Goal: Task Accomplishment & Management: Use online tool/utility

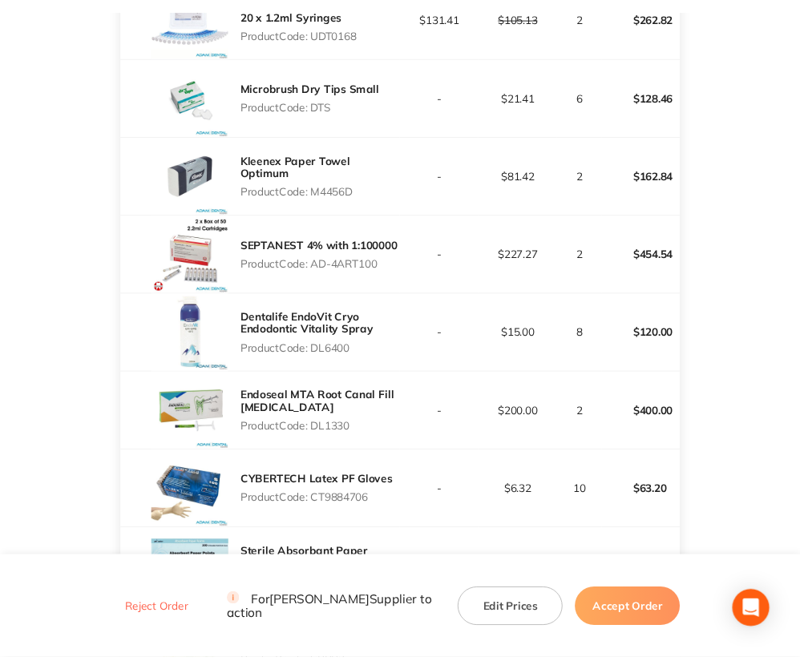
scroll to position [570, 0]
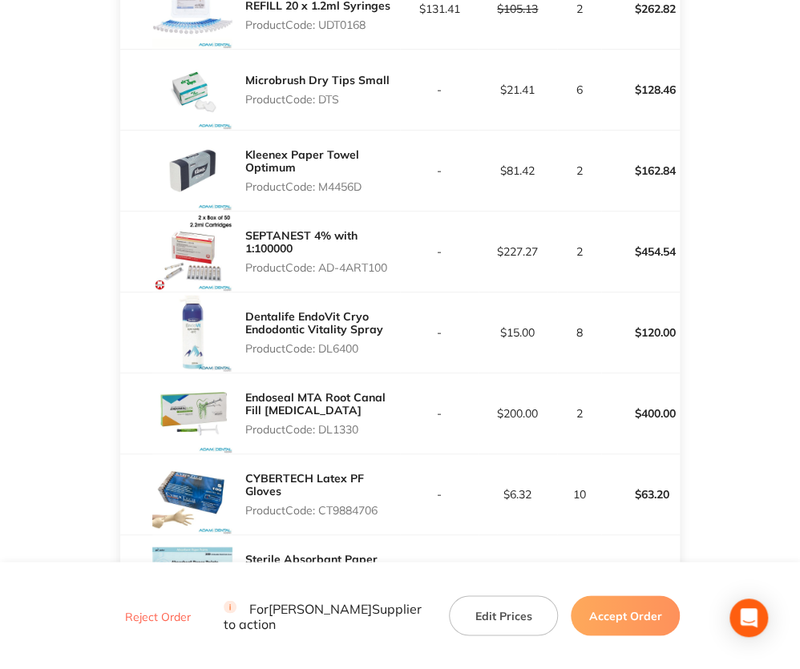
drag, startPoint x: 321, startPoint y: 255, endPoint x: 389, endPoint y: 257, distance: 67.4
click at [389, 261] on p "Product Code: AD-4ART100" at bounding box center [322, 267] width 155 height 13
copy p "AD-4ART100"
click at [343, 342] on p "Product Code: DL6400" at bounding box center [322, 348] width 155 height 13
click at [344, 342] on p "Product Code: DL6400" at bounding box center [322, 348] width 155 height 13
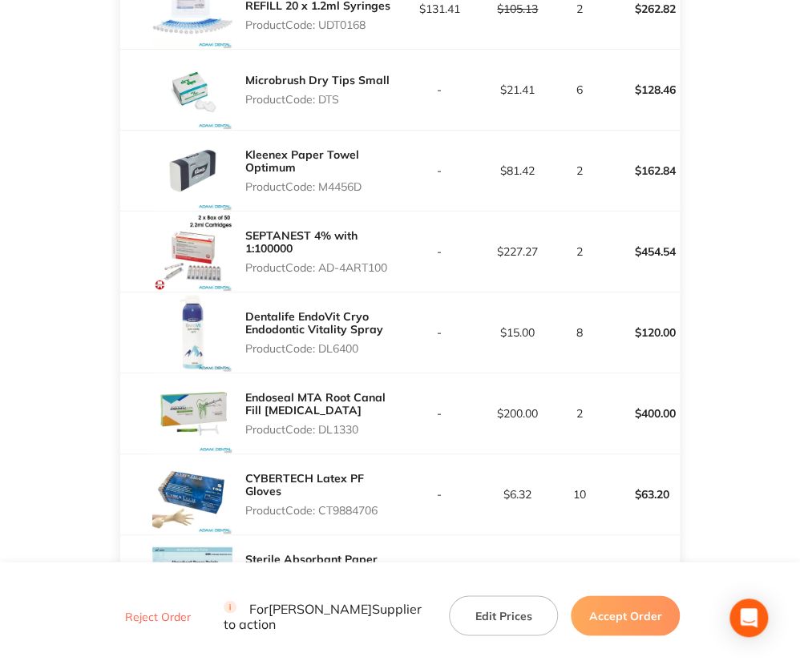
copy p "DL6400"
click at [332, 427] on p "Product Code: DL1330" at bounding box center [322, 429] width 155 height 13
copy p "DL1330"
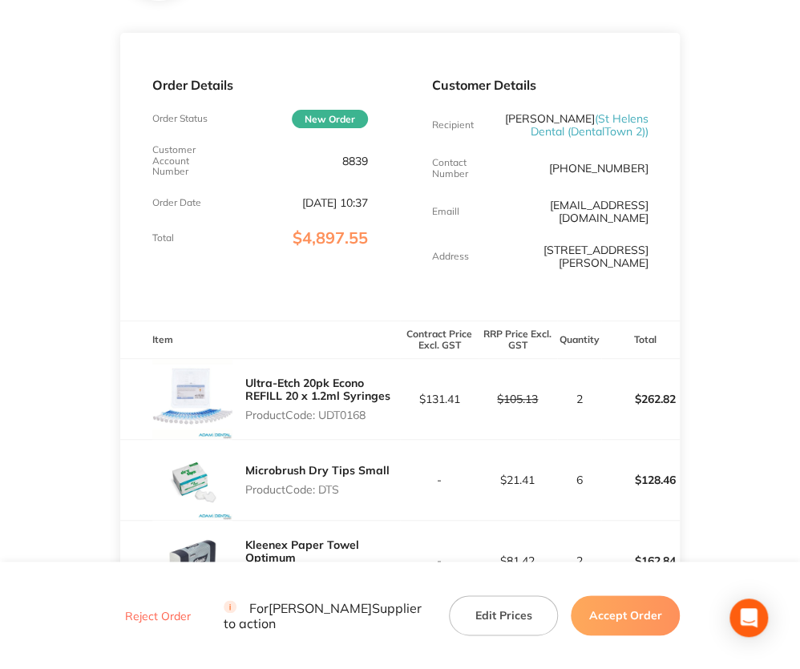
scroll to position [169, 0]
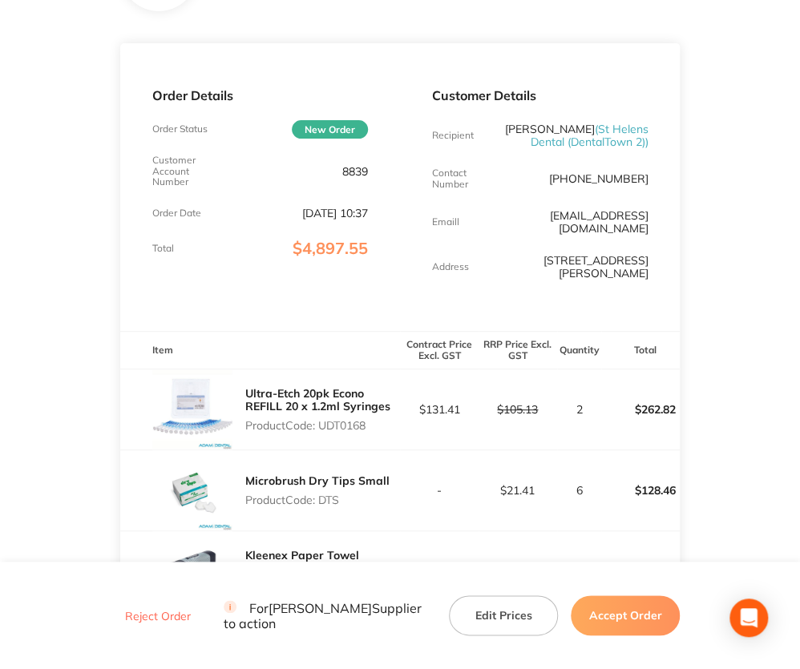
click at [350, 175] on p "8839" at bounding box center [355, 171] width 26 height 13
copy p "8839"
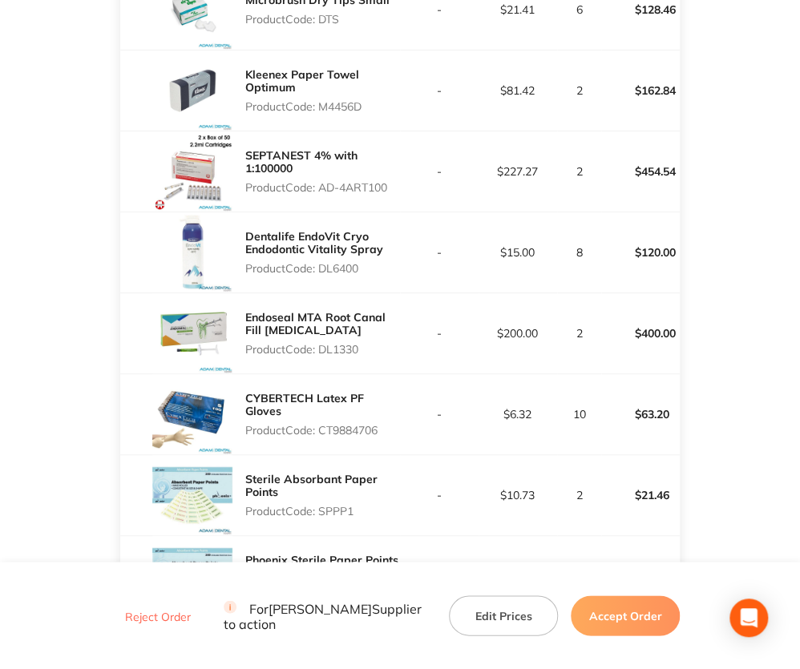
scroll to position [570, 0]
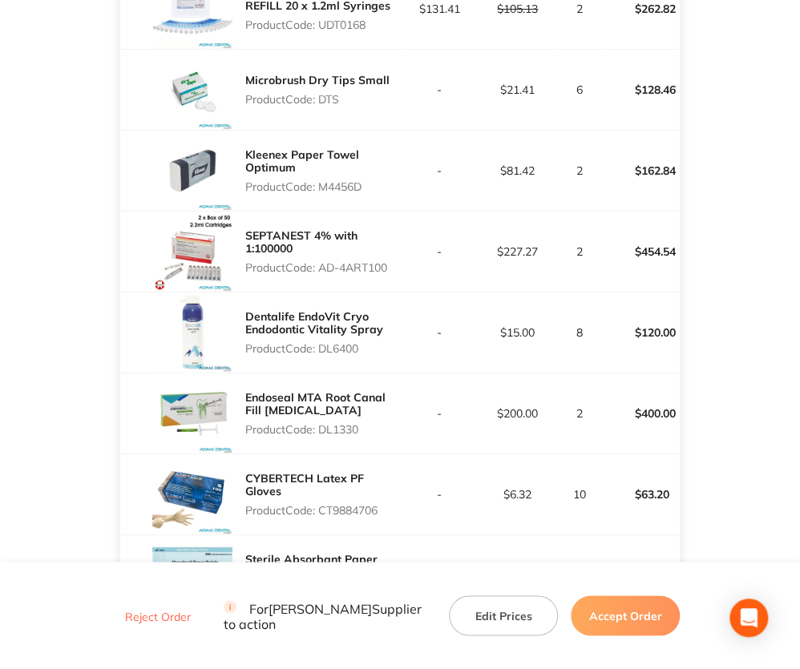
click at [333, 423] on p "Product Code: DL1330" at bounding box center [322, 429] width 155 height 13
click at [335, 423] on p "Product Code: DL1330" at bounding box center [322, 429] width 155 height 13
copy p "DL1330"
click at [343, 504] on p "Product Code: CT9884706" at bounding box center [322, 510] width 155 height 13
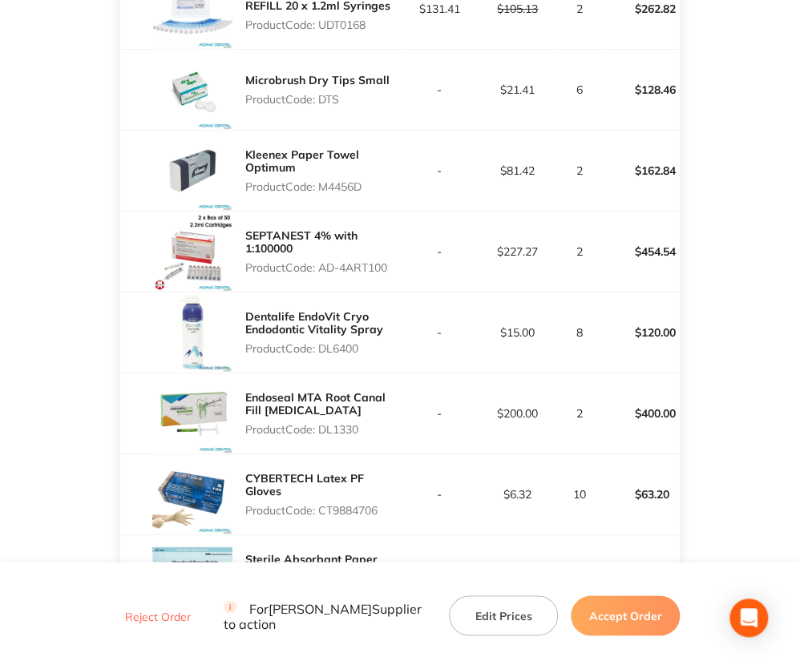
copy p "CT9884706"
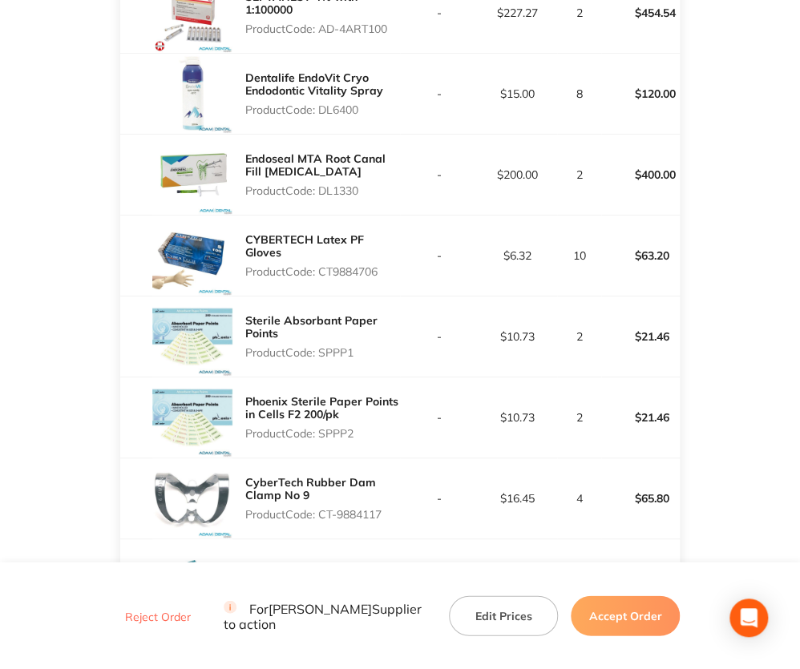
scroll to position [810, 0]
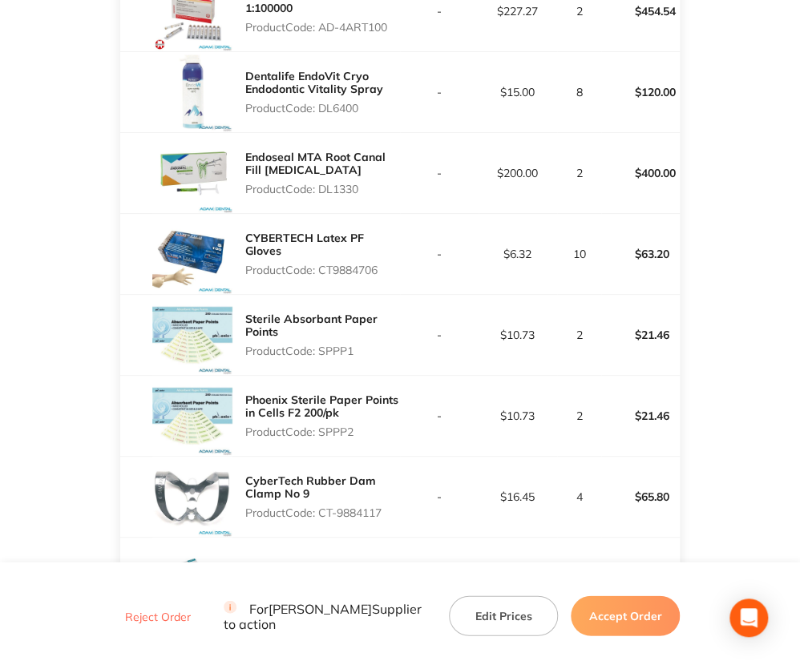
click at [333, 345] on p "Product Code: SPPP1" at bounding box center [322, 351] width 155 height 13
copy p "SPPP1"
click at [329, 426] on p "Product Code: SPPP2" at bounding box center [322, 432] width 155 height 13
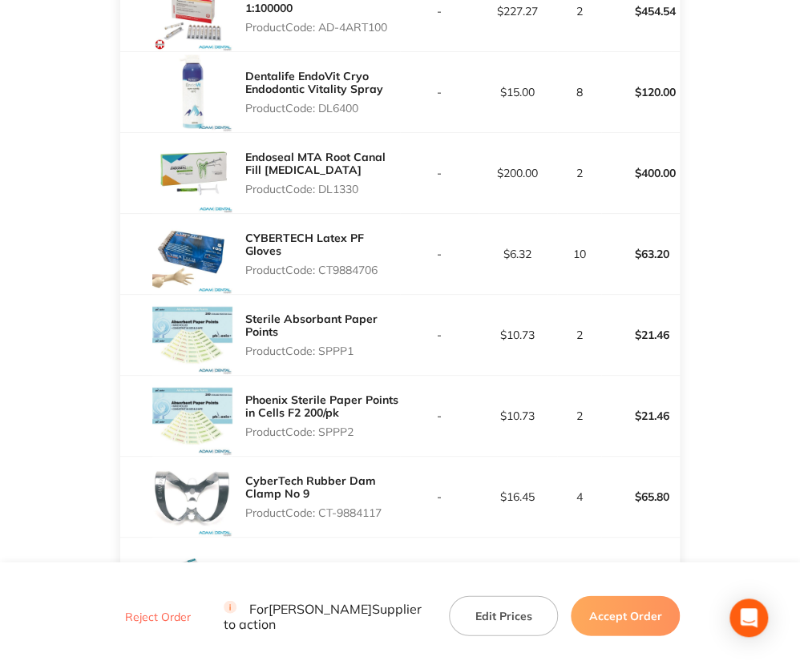
copy p "SPPP2"
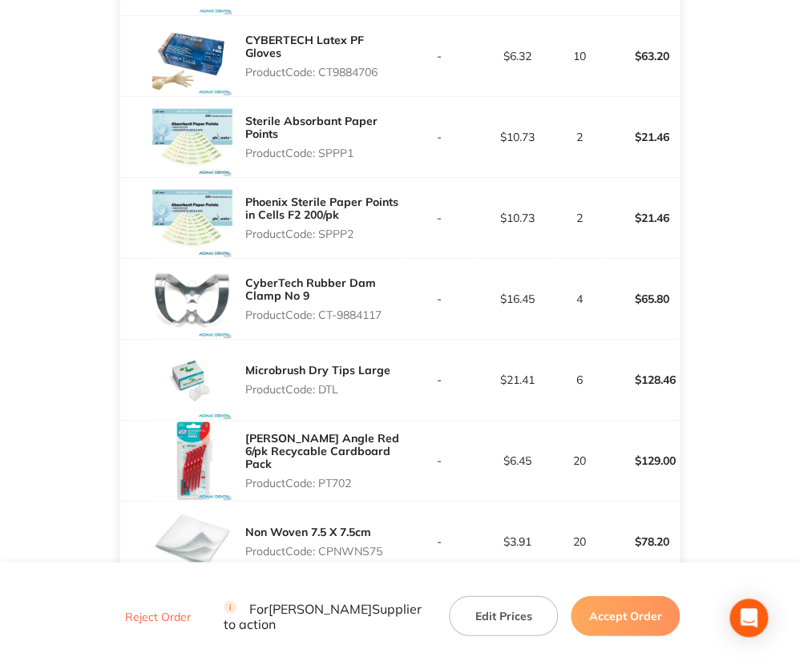
scroll to position [1051, 0]
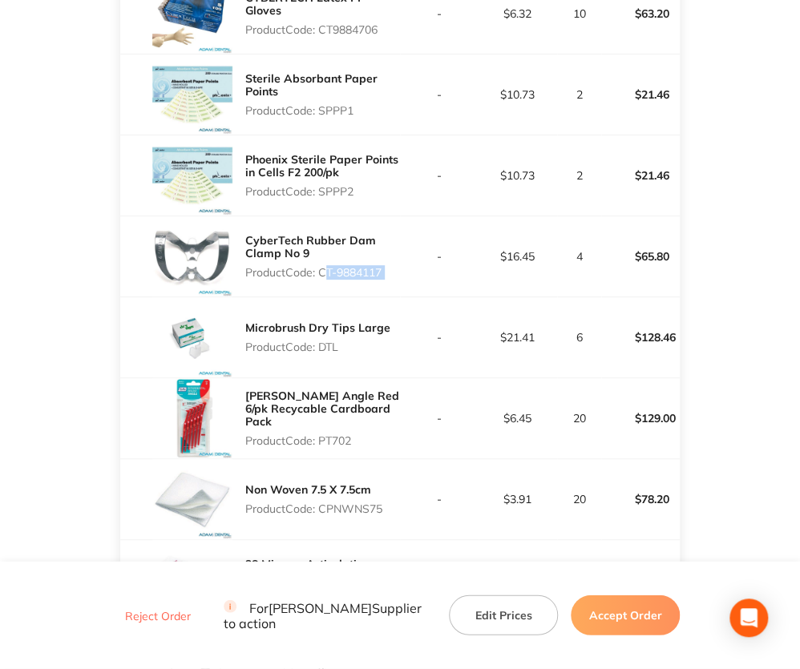
drag, startPoint x: 320, startPoint y: 255, endPoint x: 433, endPoint y: 261, distance: 113.2
click at [433, 261] on tr "CyberTech Rubber Dam Clamp No 9 Product Code: CT-9884117 - $16.45 4 $65.80" at bounding box center [400, 256] width 560 height 81
copy p "CT-9884117"
click at [328, 341] on p "Product Code: DTL" at bounding box center [317, 347] width 145 height 13
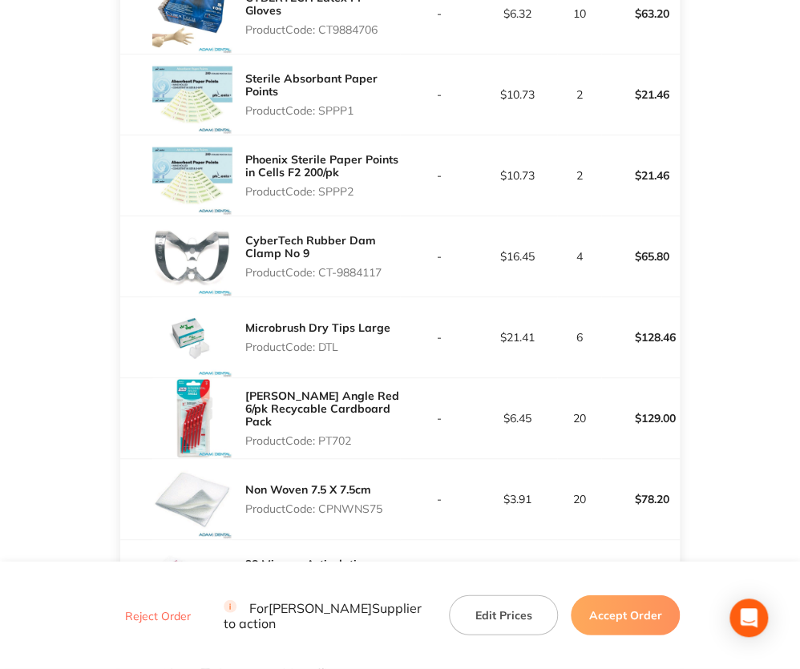
copy p "DTL"
click at [336, 435] on p "Product Code: PT702" at bounding box center [322, 441] width 155 height 13
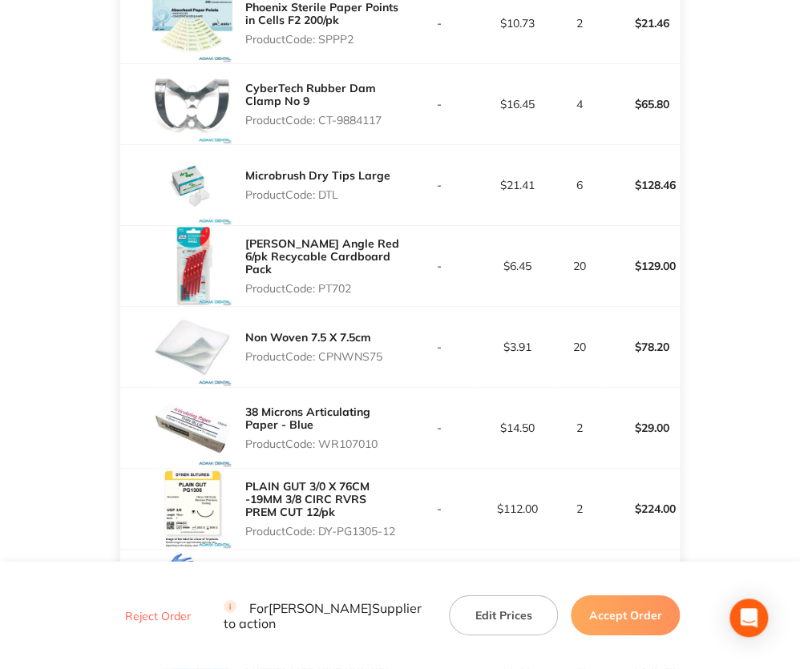
scroll to position [1292, 0]
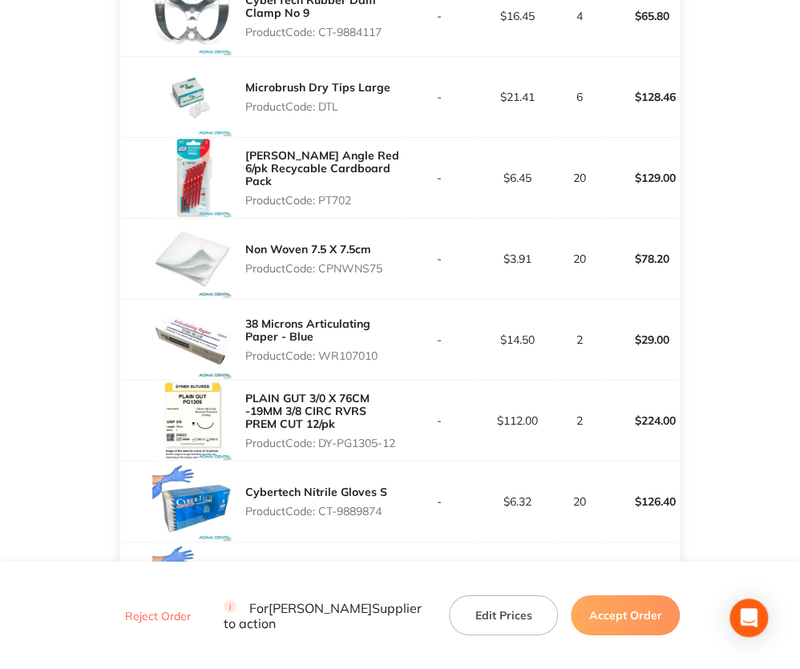
click at [334, 262] on p "Product Code: CPNWNS75" at bounding box center [313, 268] width 137 height 13
click at [353, 350] on p "Product Code: WR107010" at bounding box center [322, 356] width 155 height 13
click at [349, 350] on p "Product Code: WR107010" at bounding box center [322, 356] width 155 height 13
click at [342, 350] on p "Product Code: WR107010" at bounding box center [322, 356] width 155 height 13
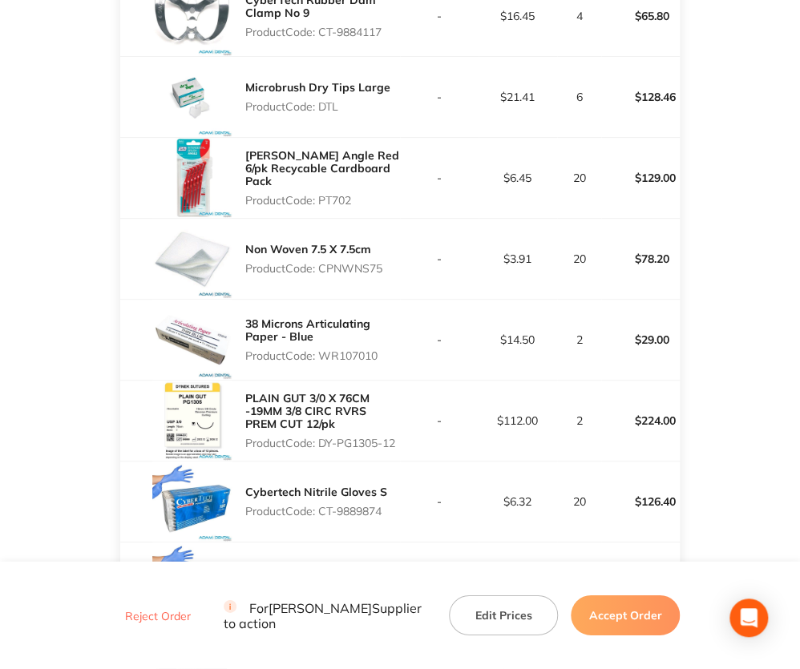
click at [342, 350] on p "Product Code: WR107010" at bounding box center [322, 356] width 155 height 13
drag, startPoint x: 321, startPoint y: 429, endPoint x: 414, endPoint y: 435, distance: 93.2
click at [414, 435] on tr "PLAIN GUT 3/0 X 76CM -19MM 3/8 CIRC RVRS PREM CUT 12/pk Product Code: DY-PG1305…" at bounding box center [400, 420] width 560 height 81
drag, startPoint x: 323, startPoint y: 496, endPoint x: 402, endPoint y: 502, distance: 78.8
click at [402, 502] on tr "Cybertech Nitrile Gloves S Product Code: CT-9889874 - $6.32 20 $126.40" at bounding box center [400, 501] width 560 height 81
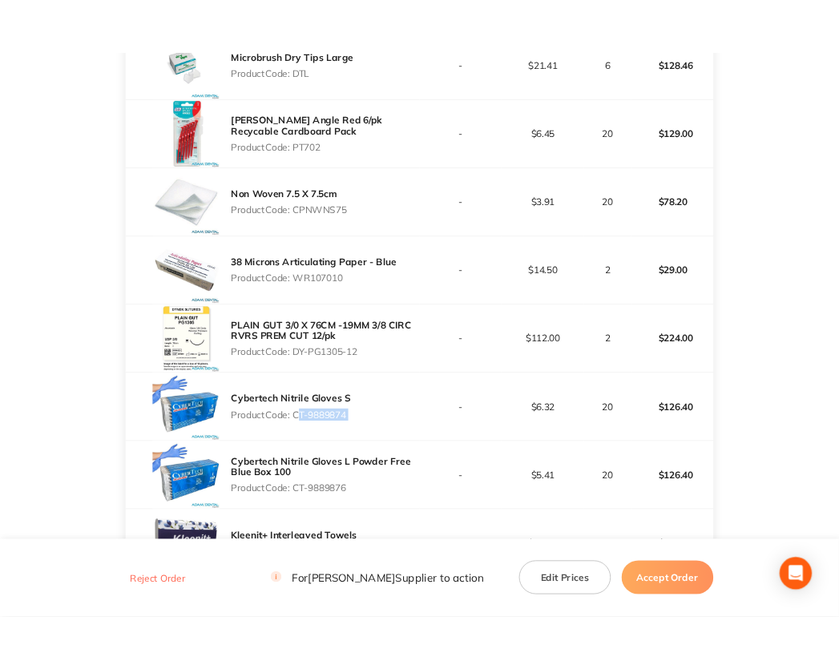
scroll to position [1363, 0]
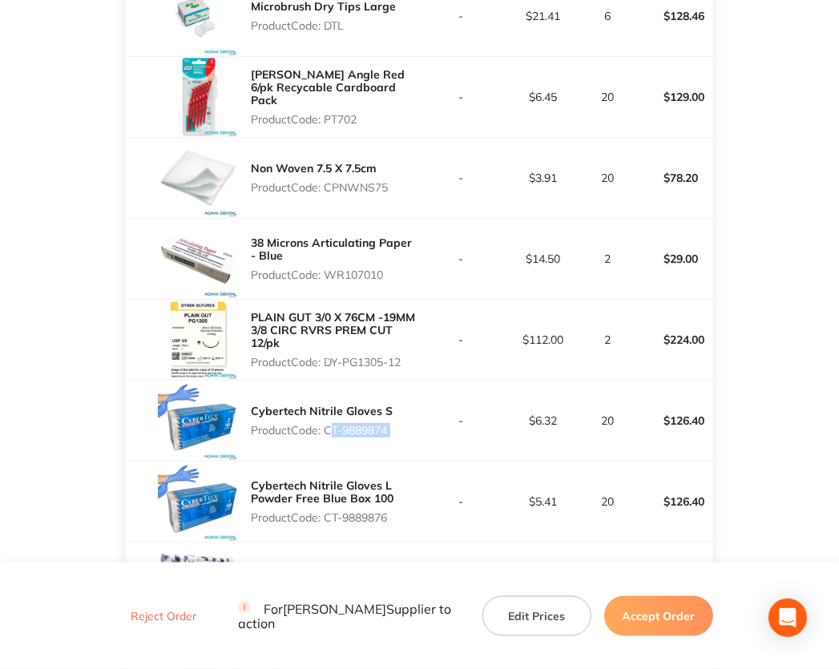
drag, startPoint x: 329, startPoint y: 499, endPoint x: 404, endPoint y: 504, distance: 74.8
click at [404, 511] on p "Product Code: CT-9889876" at bounding box center [335, 517] width 168 height 13
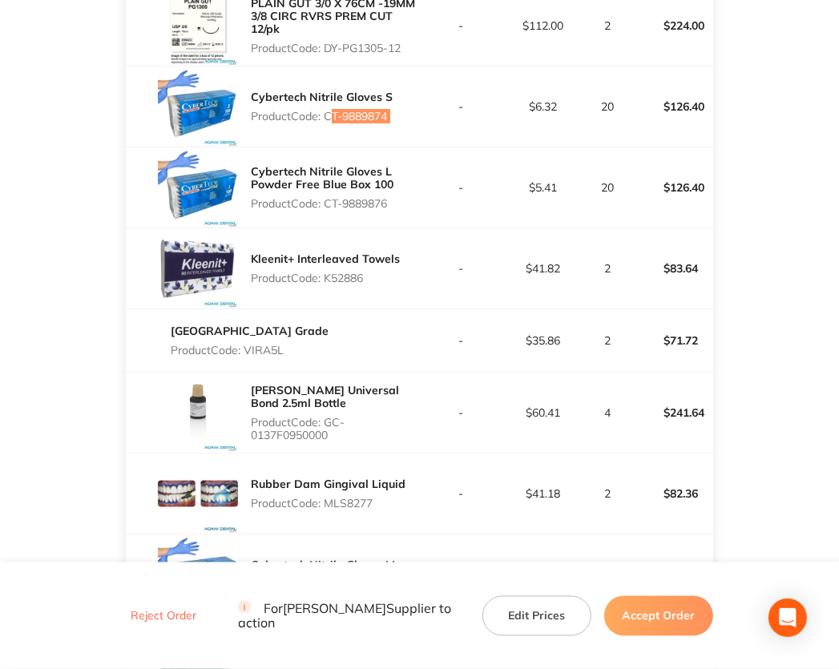
scroll to position [1684, 0]
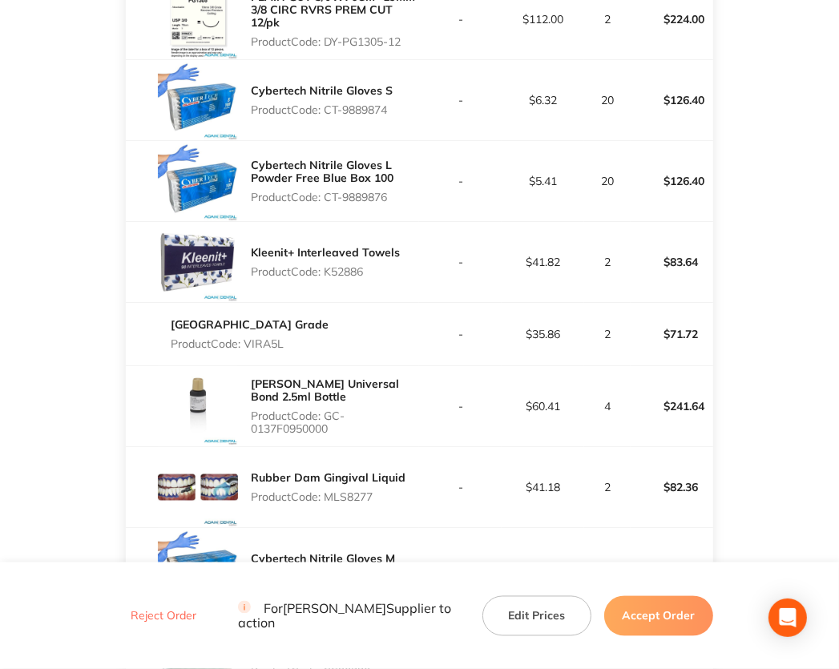
click at [352, 265] on p "Product Code: K52886" at bounding box center [325, 271] width 149 height 13
click at [266, 338] on p "Product Code: VIRA5L" at bounding box center [250, 344] width 158 height 13
drag, startPoint x: 329, startPoint y: 400, endPoint x: 346, endPoint y: 414, distance: 22.8
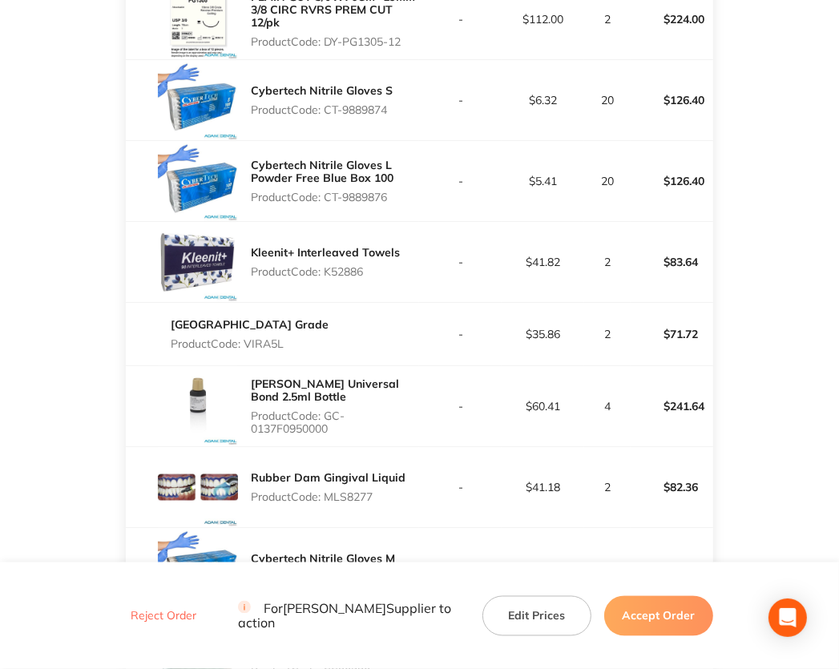
click at [346, 414] on p "Product Code: GC-0137F0950000" at bounding box center [335, 423] width 168 height 26
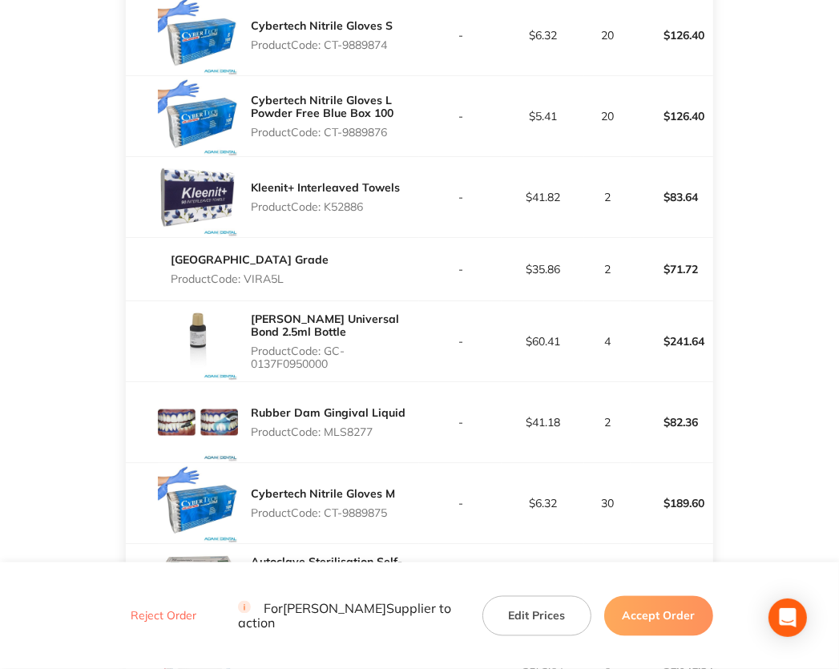
scroll to position [1924, 0]
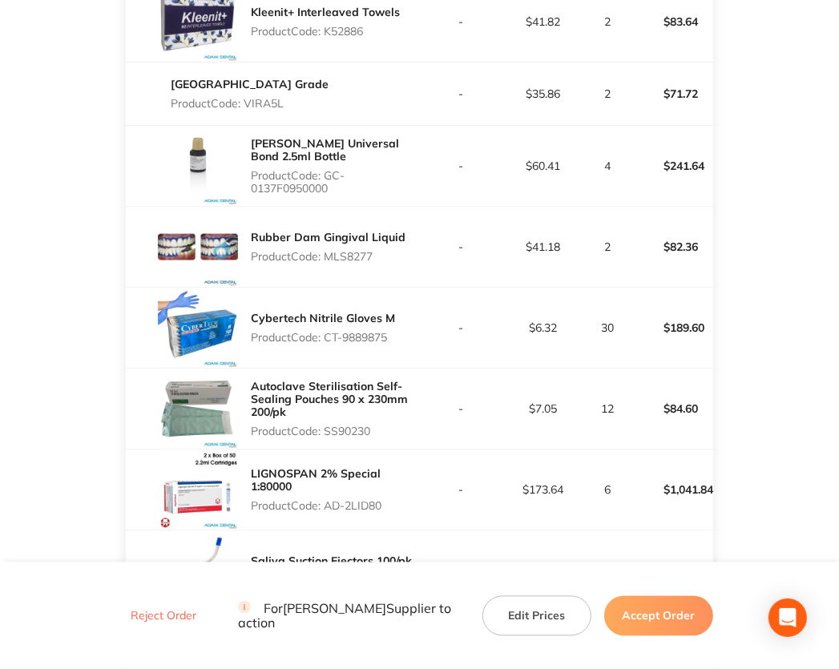
click at [340, 250] on p "Product Code: MLS8277" at bounding box center [328, 256] width 155 height 13
drag, startPoint x: 329, startPoint y: 318, endPoint x: 446, endPoint y: 328, distance: 116.6
click at [446, 328] on tr "Cybertech Nitrile Gloves M Product Code: CT-9889875 - $6.32 30 $189.60" at bounding box center [420, 328] width 588 height 81
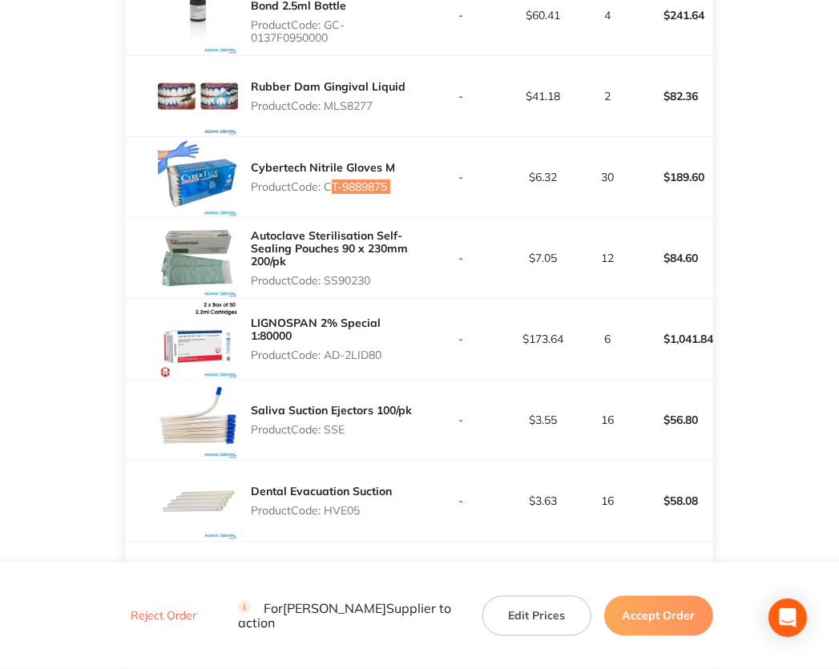
scroll to position [2084, 0]
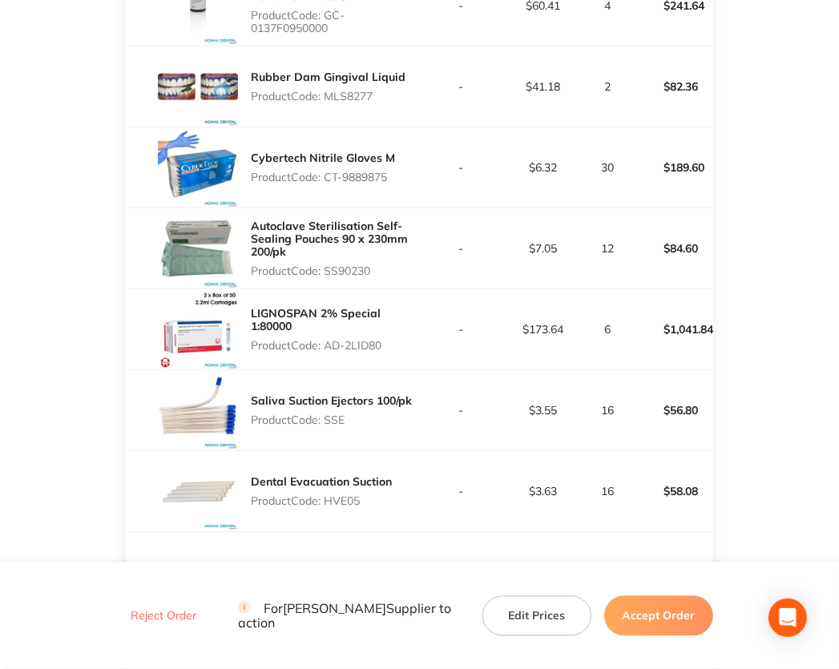
click at [344, 265] on p "Product Code: SS90230" at bounding box center [335, 271] width 168 height 13
drag, startPoint x: 326, startPoint y: 327, endPoint x: 447, endPoint y: 324, distance: 120.3
click at [447, 324] on tr "LIGNOSPAN 2% Special 1:80000 Product Code: AD-2LID80 - $173.64 6 $1,041.84" at bounding box center [420, 329] width 588 height 81
click at [333, 414] on p "Product Code: SSE" at bounding box center [331, 420] width 161 height 13
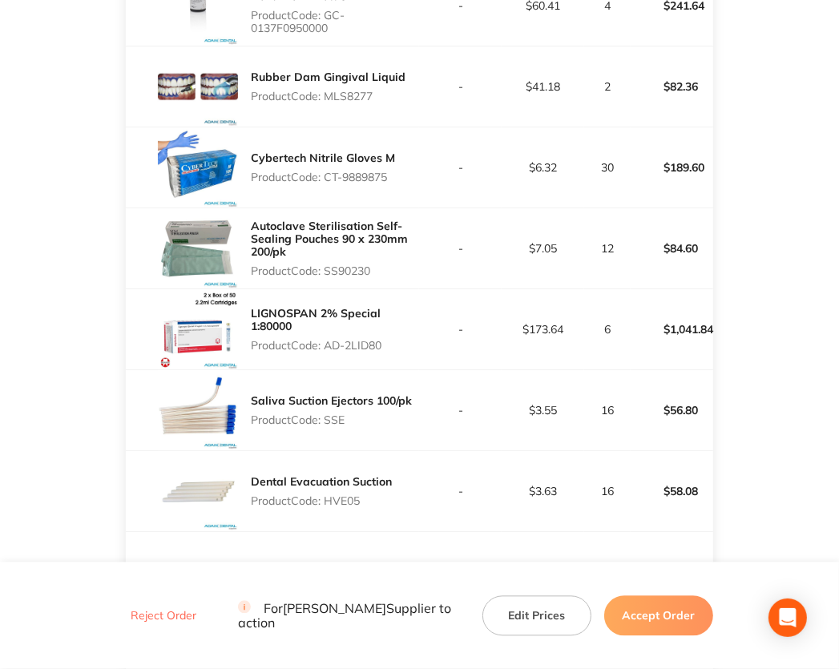
click at [333, 414] on p "Product Code: SSE" at bounding box center [331, 420] width 161 height 13
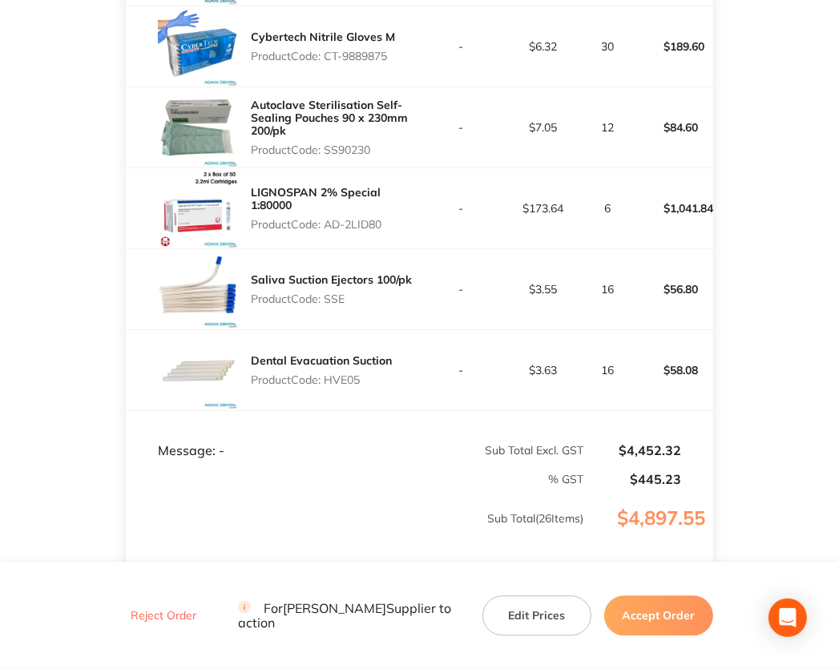
scroll to position [2325, 0]
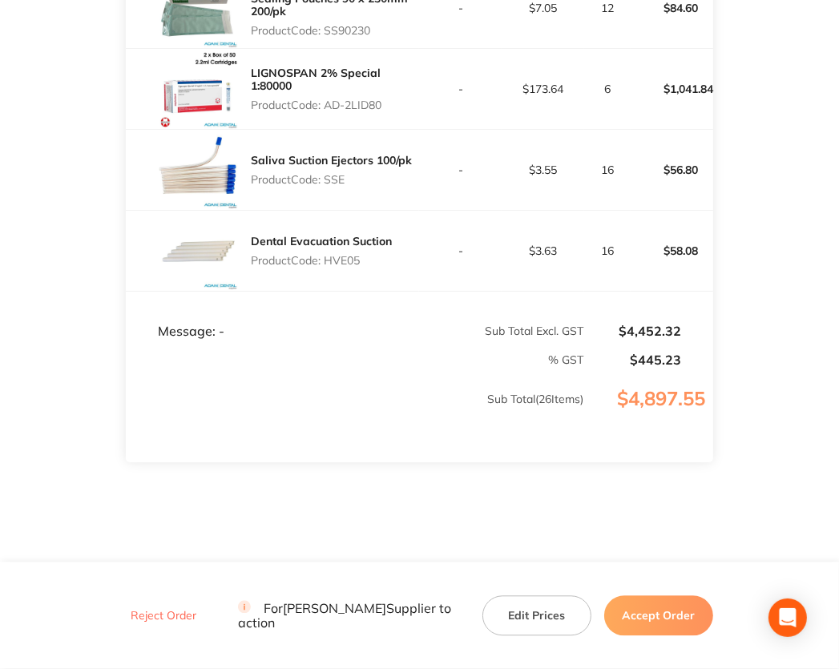
click at [337, 254] on p "Product Code: HVE05" at bounding box center [321, 260] width 141 height 13
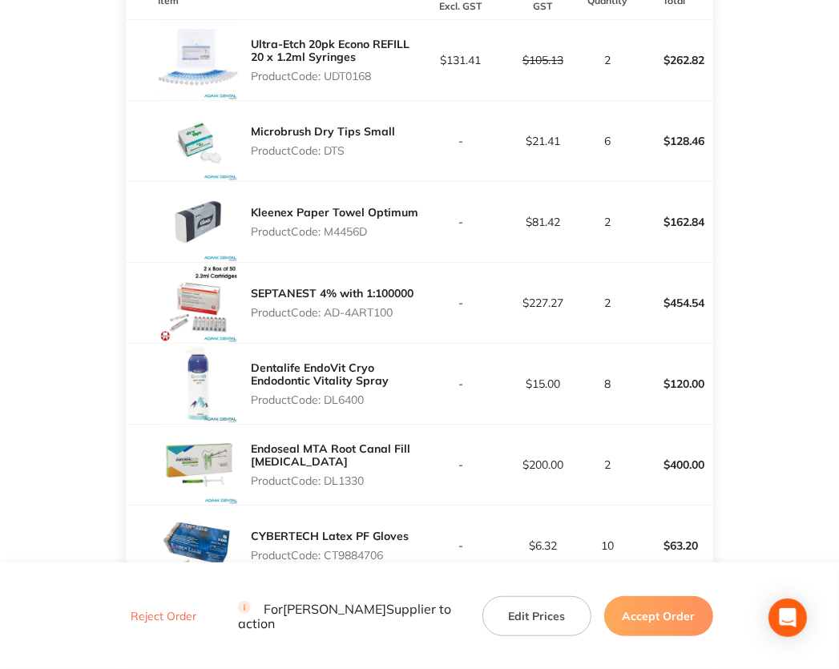
scroll to position [481, 0]
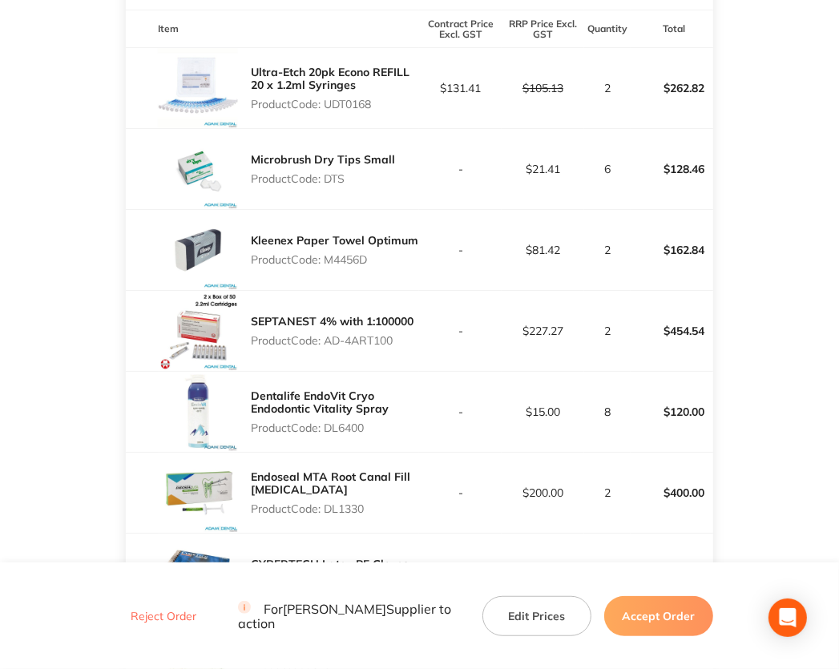
drag, startPoint x: 398, startPoint y: 330, endPoint x: 325, endPoint y: 327, distance: 72.2
click at [325, 334] on p "Product Code: AD-4ART100" at bounding box center [332, 340] width 163 height 13
click at [657, 619] on button "Accept Order" at bounding box center [658, 616] width 109 height 40
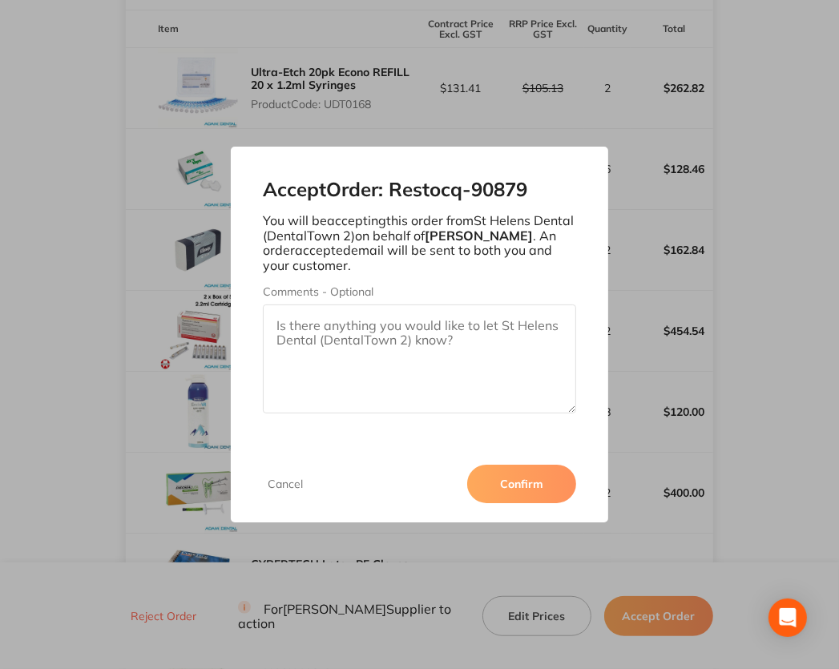
click at [507, 480] on button "Confirm" at bounding box center [521, 484] width 109 height 38
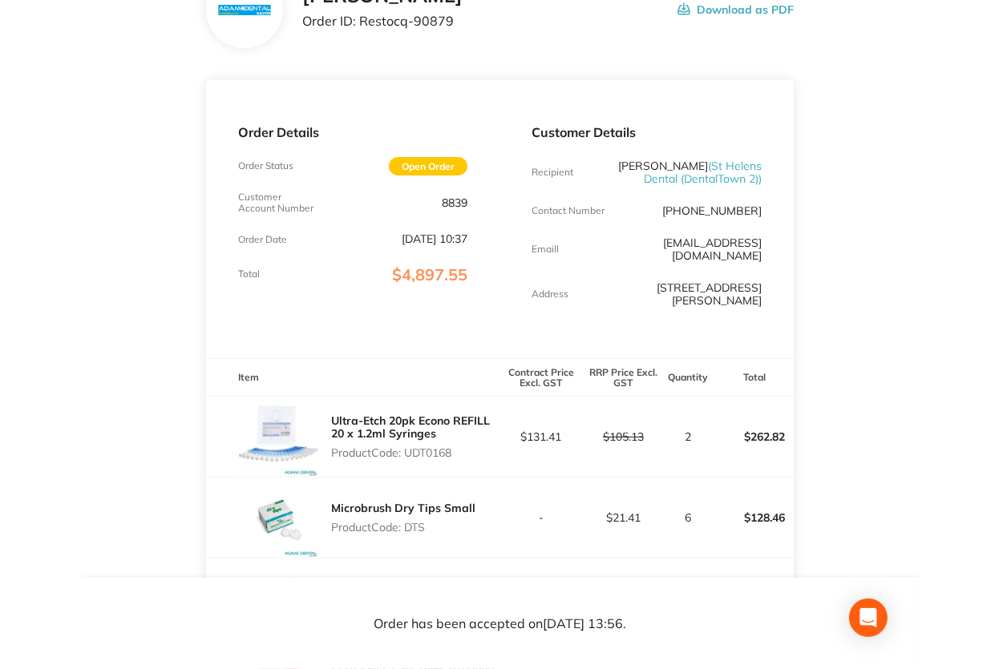
scroll to position [0, 0]
